Goal: Task Accomplishment & Management: Complete application form

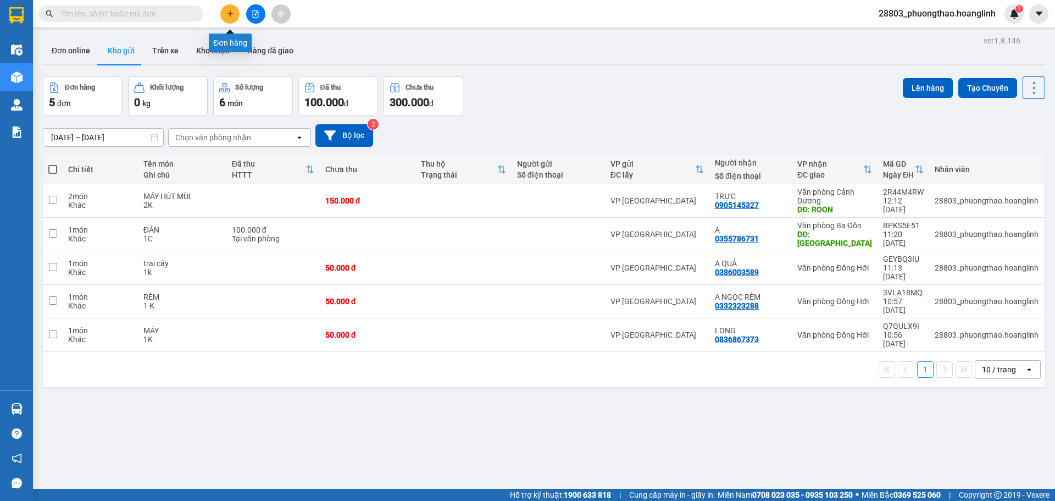
click at [226, 17] on icon "plus" at bounding box center [230, 14] width 8 height 8
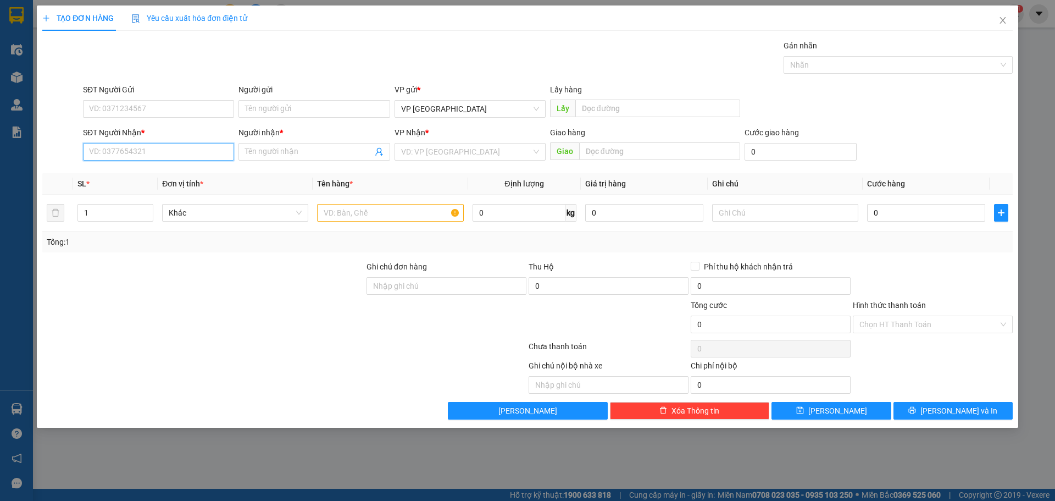
click at [115, 153] on input "SĐT Người Nhận *" at bounding box center [158, 152] width 151 height 18
click at [153, 145] on input "0989412346" at bounding box center [158, 152] width 151 height 18
click at [152, 152] on input "0989412346" at bounding box center [158, 152] width 151 height 18
type input "0989412346"
click at [286, 153] on input "Người nhận *" at bounding box center [308, 152] width 127 height 12
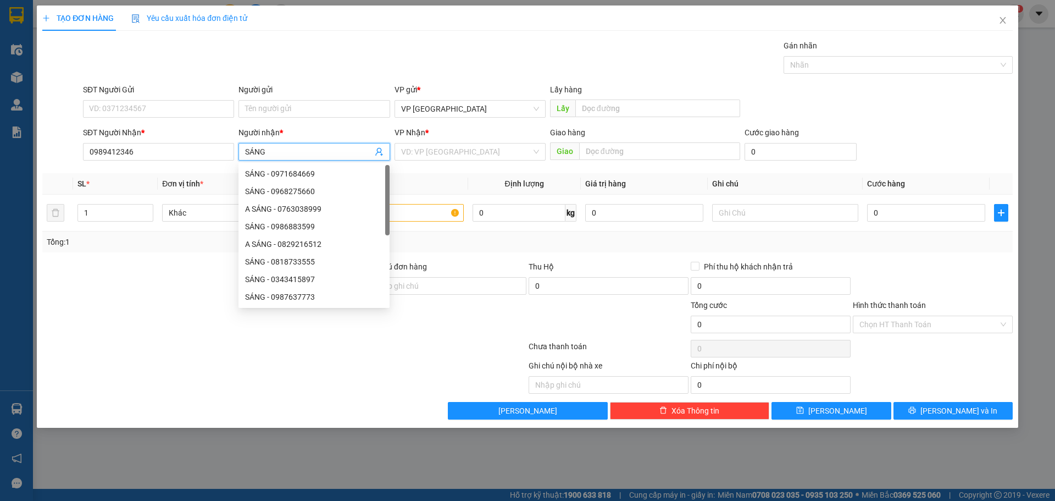
type input "SÁNG"
click at [448, 163] on div "VP Nhận * VD: VP [GEOGRAPHIC_DATA]" at bounding box center [469, 145] width 151 height 38
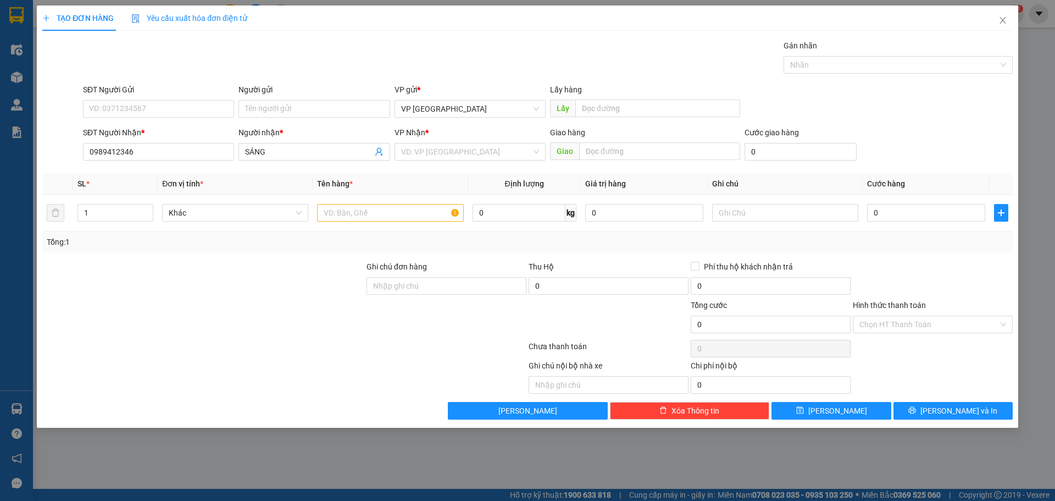
click at [454, 132] on div "VP Nhận *" at bounding box center [469, 132] width 151 height 12
click at [454, 147] on input "search" at bounding box center [466, 151] width 130 height 16
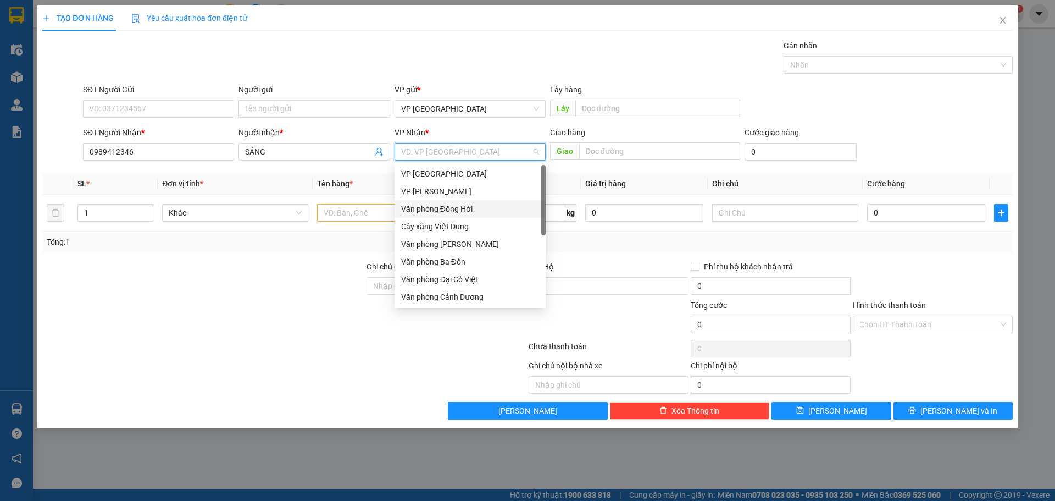
click at [480, 205] on div "Văn phòng Đồng Hới" at bounding box center [470, 209] width 138 height 12
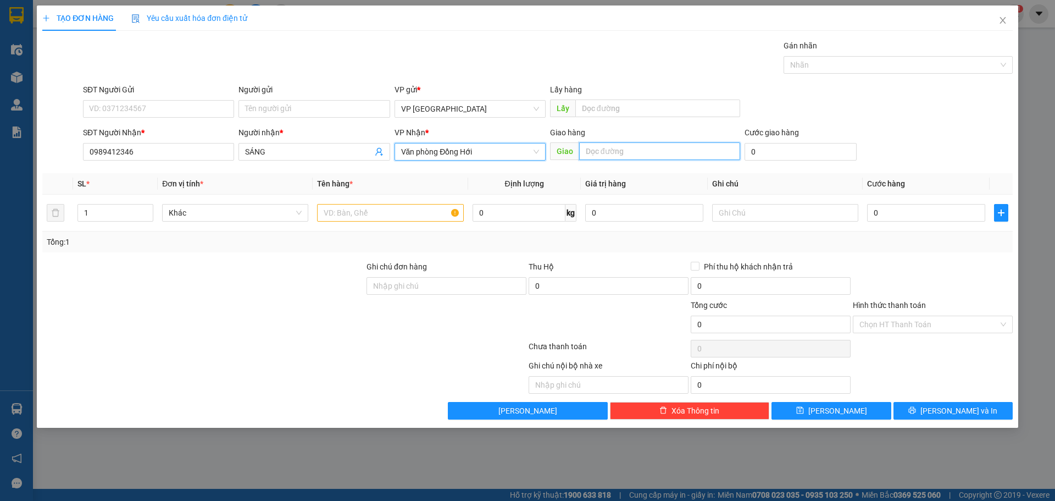
click at [629, 156] on input "text" at bounding box center [659, 151] width 161 height 18
type input "I"
type input "BIA RƯỢU"
drag, startPoint x: 102, startPoint y: 207, endPoint x: 24, endPoint y: 240, distance: 84.7
click at [24, 240] on div "TẠO ĐƠN HÀNG Yêu cầu xuất hóa đơn điện tử Transit Pickup Surcharge Ids Transit …" at bounding box center [527, 250] width 1055 height 501
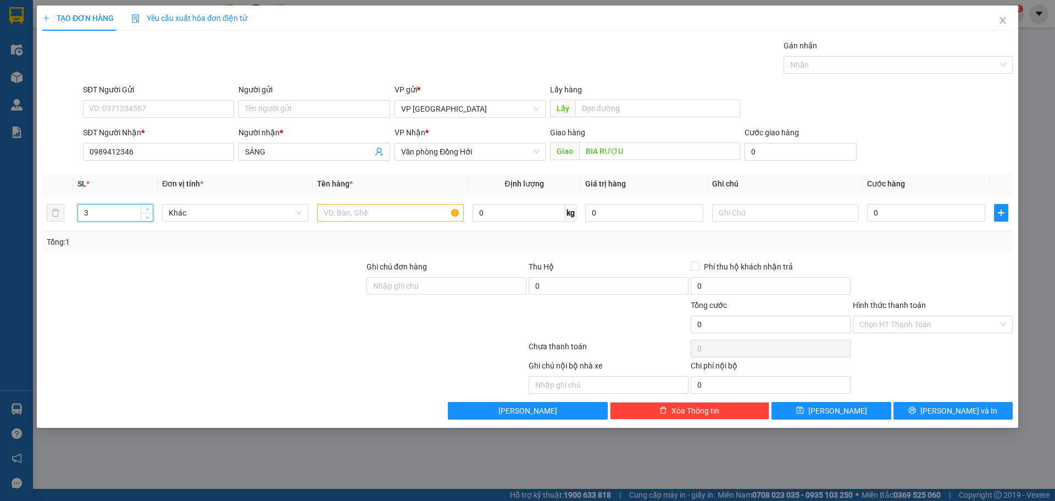
type input "3"
type input "SƠN"
type input "2T+1K"
type input "9"
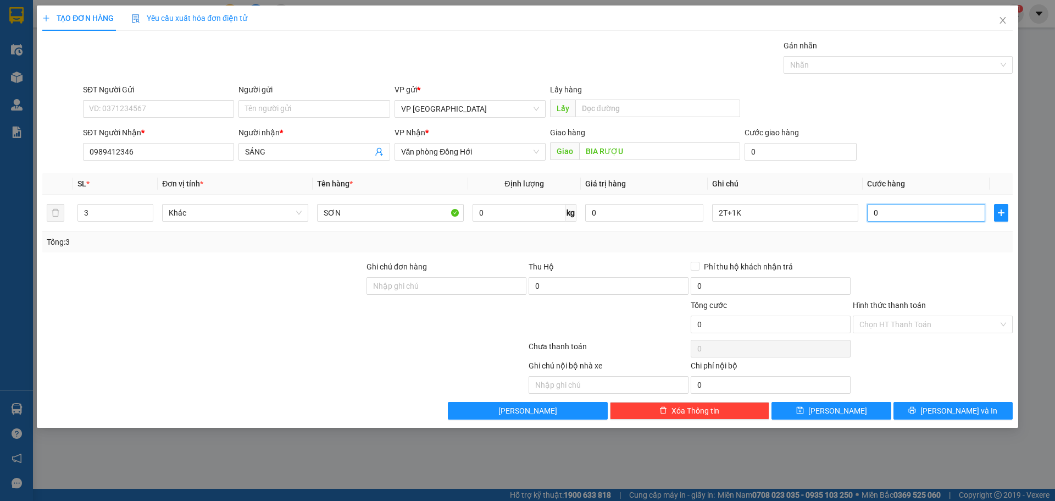
type input "9"
type input "90"
type input "90.000"
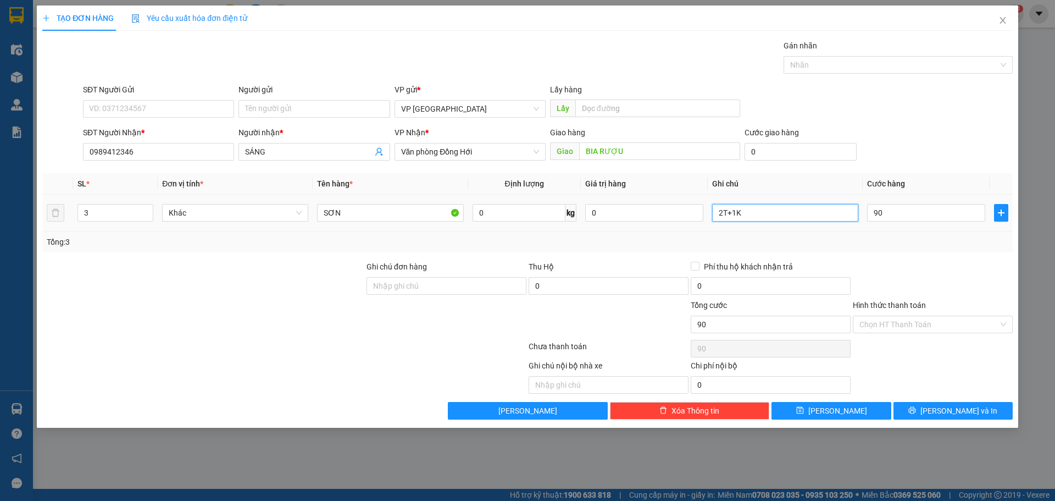
type input "90.000"
click at [780, 218] on input "2T+1K" at bounding box center [785, 213] width 146 height 18
type input "2T+1K( THU HỘ 2560K)"
click at [590, 286] on input "0" at bounding box center [609, 286] width 160 height 18
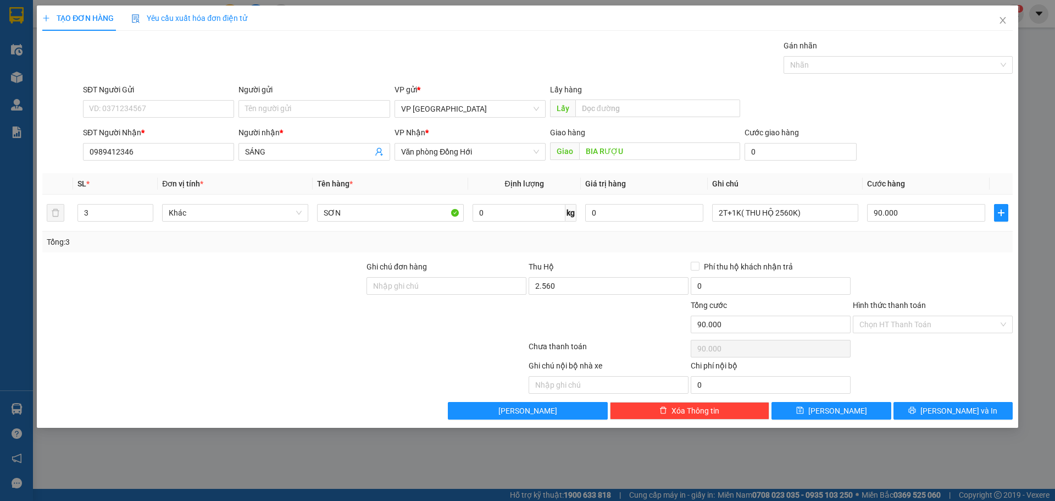
type input "2.560.000"
click at [385, 330] on div at bounding box center [446, 318] width 162 height 38
click at [833, 412] on span "[PERSON_NAME]" at bounding box center [837, 410] width 59 height 12
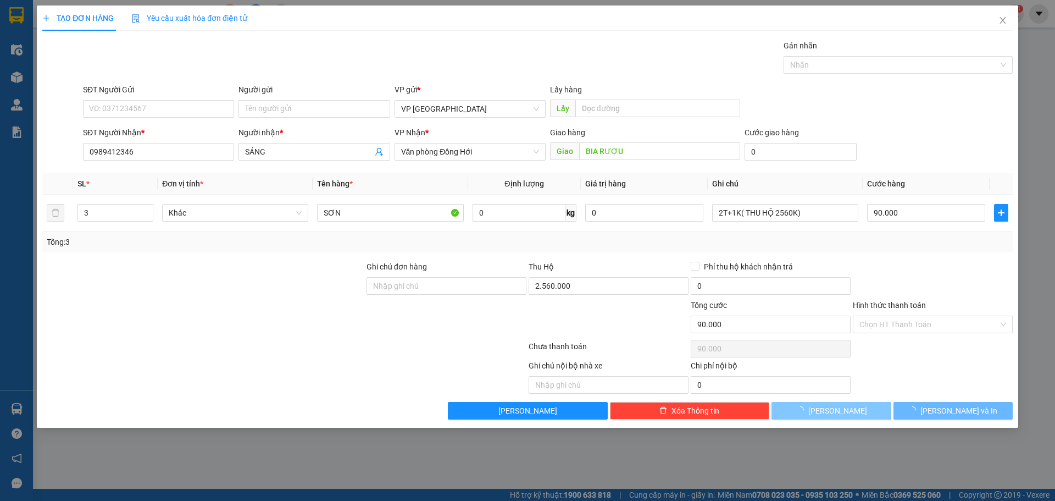
type input "1"
type input "0"
